Goal: Task Accomplishment & Management: Use online tool/utility

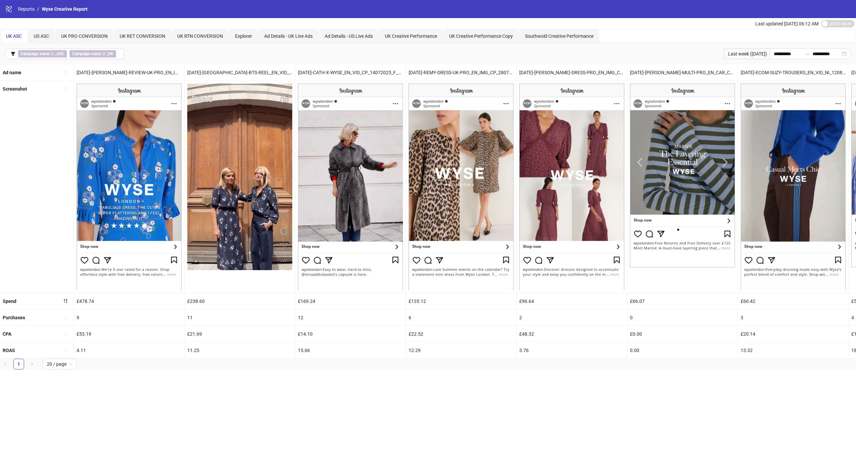
click at [427, 40] on div "UK Creative Performance" at bounding box center [411, 35] width 64 height 13
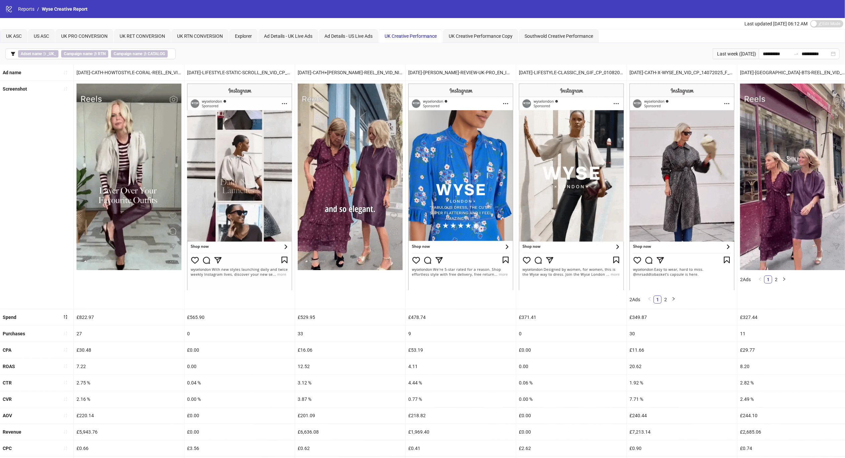
click at [8, 52] on button "Adset name ∋ _UK_ Campaign name ∌ RTN Campaign name ∌ CATALOG" at bounding box center [90, 53] width 170 height 11
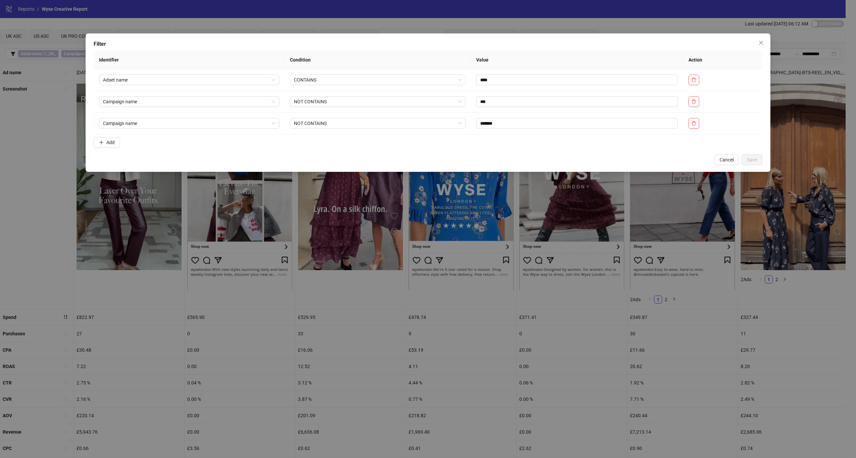
click at [107, 141] on span "Add" at bounding box center [110, 142] width 8 height 5
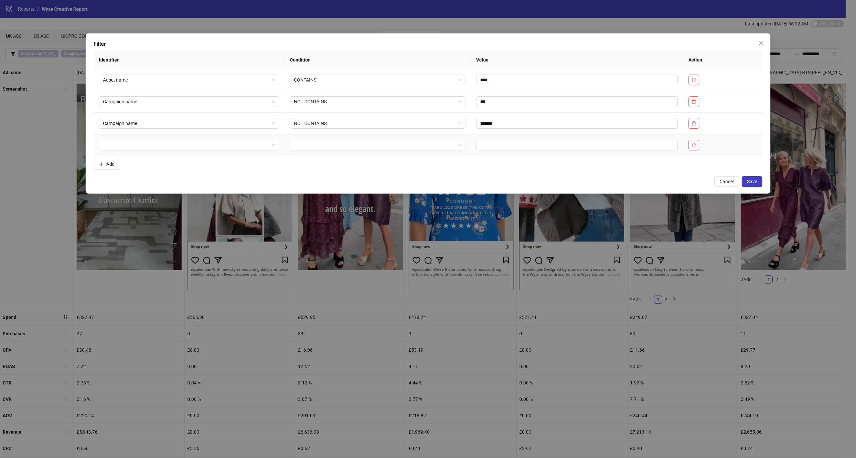
click at [130, 150] on input "search" at bounding box center [186, 145] width 166 height 10
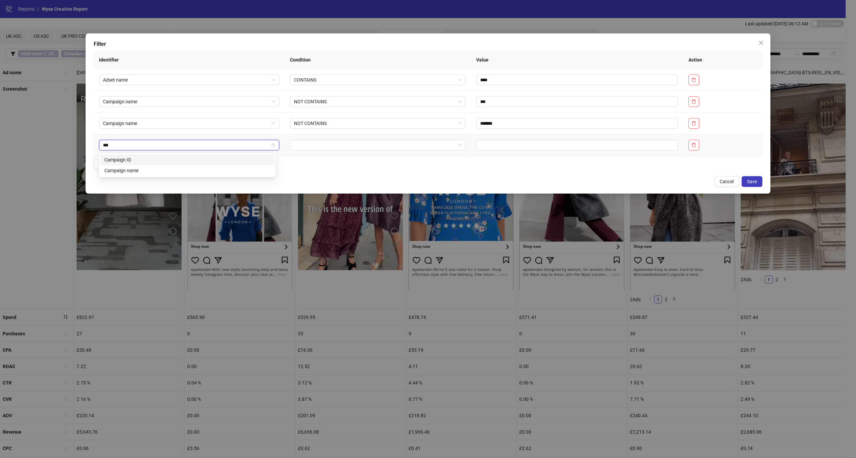
type input "****"
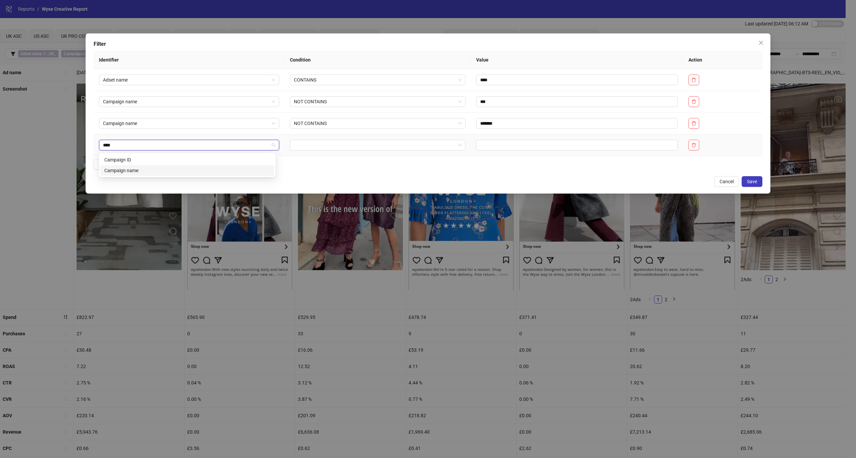
click at [135, 170] on div "Campaign name" at bounding box center [187, 170] width 166 height 7
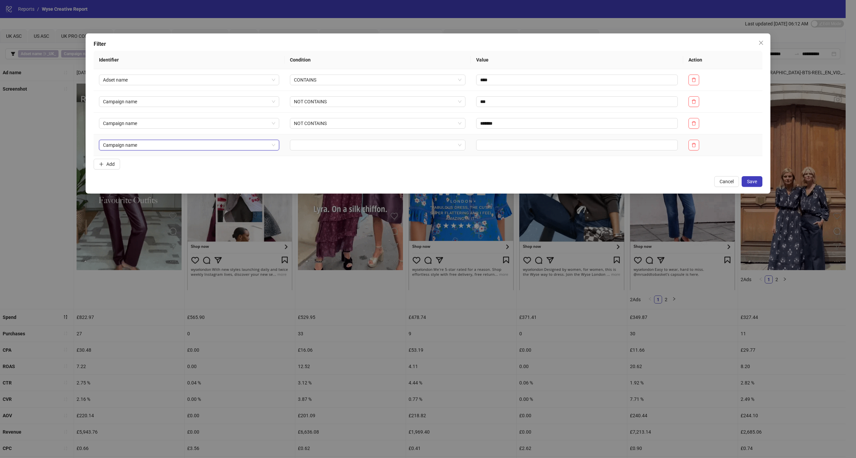
click at [314, 144] on input "search" at bounding box center [375, 145] width 162 height 10
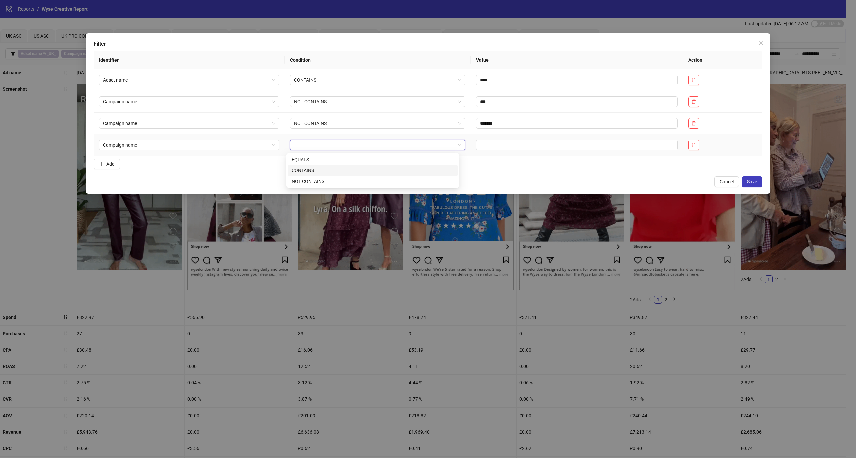
click at [319, 168] on div "CONTAINS" at bounding box center [373, 170] width 162 height 7
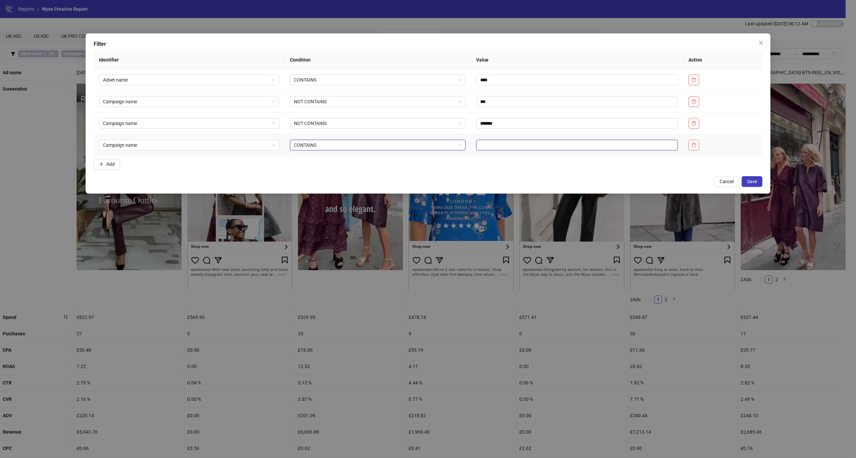
click at [511, 150] on input "text" at bounding box center [577, 145] width 202 height 11
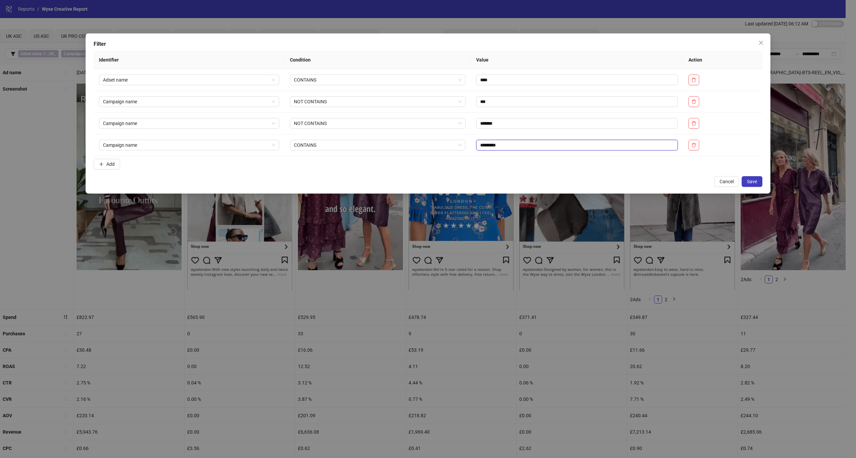
type input "*********"
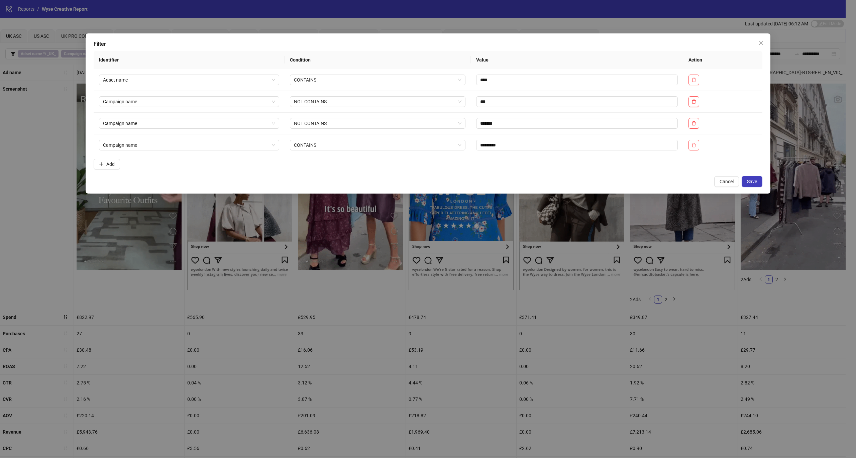
click at [752, 183] on span "Save" at bounding box center [752, 181] width 10 height 5
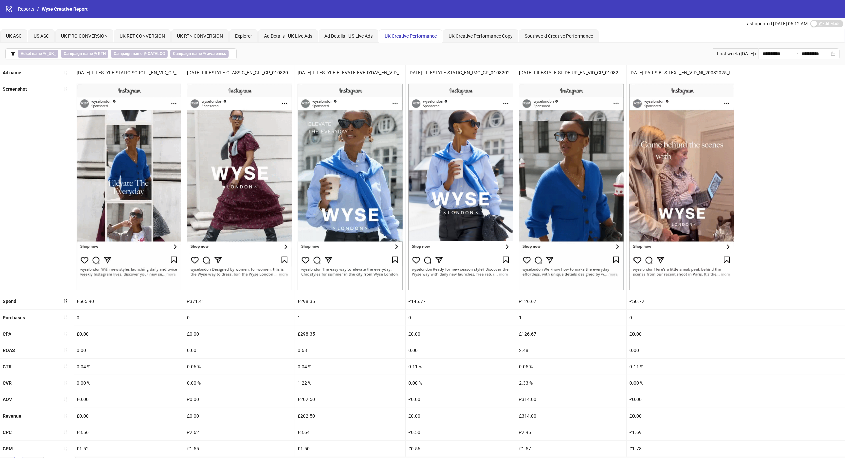
scroll to position [11, 0]
